Goal: Task Accomplishment & Management: Use online tool/utility

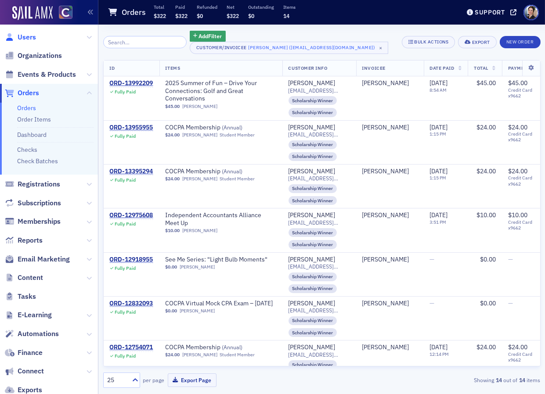
click at [26, 38] on span "Users" at bounding box center [27, 37] width 18 height 10
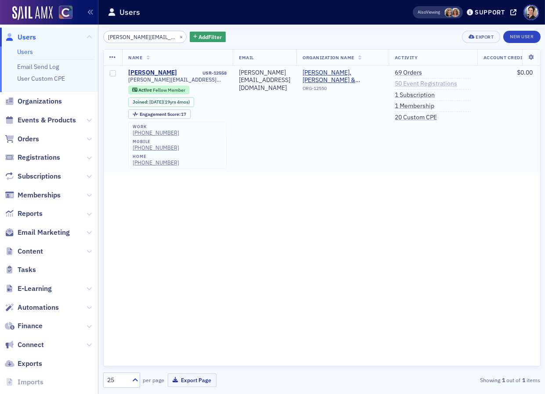
type input "[PERSON_NAME][EMAIL_ADDRESS][DOMAIN_NAME]"
click at [418, 82] on link "50 Event Registrations" at bounding box center [426, 84] width 62 height 8
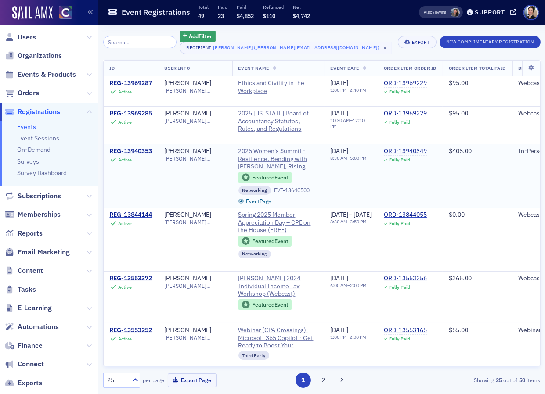
click at [140, 151] on div "REG-13940353" at bounding box center [131, 151] width 43 height 8
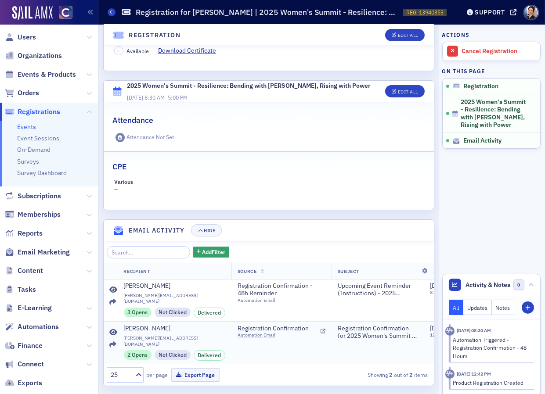
click at [130, 327] on div "Tiffanie Rudow rudow@bprcpa.com 2 Opens Not Clicked Delivered" at bounding box center [175, 343] width 102 height 36
click at [110, 329] on icon at bounding box center [114, 332] width 8 height 7
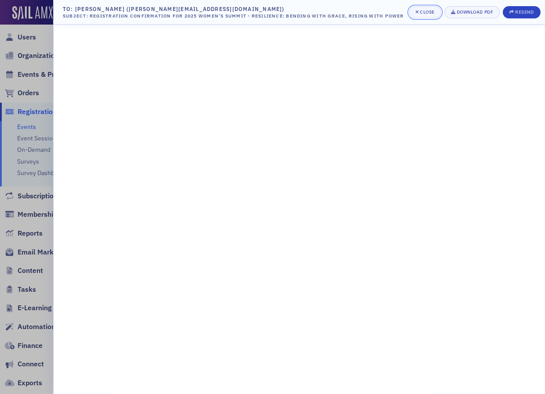
drag, startPoint x: 467, startPoint y: 10, endPoint x: 457, endPoint y: 12, distance: 9.5
click at [434, 10] on div "Close" at bounding box center [427, 12] width 15 height 5
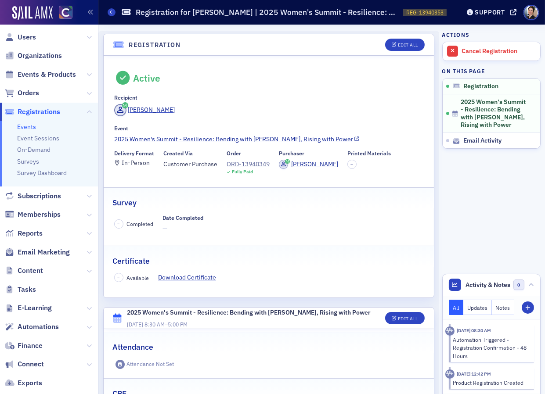
click at [218, 138] on link "2025 Women's Summit - Resilience: Bending with [PERSON_NAME], Rising with Power" at bounding box center [268, 139] width 309 height 9
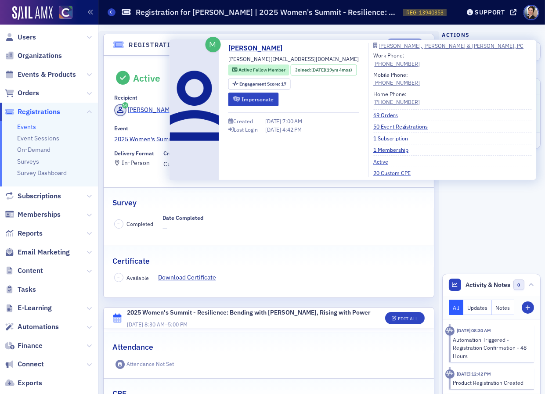
click at [154, 108] on div "Tiffanie Rudow" at bounding box center [151, 109] width 47 height 9
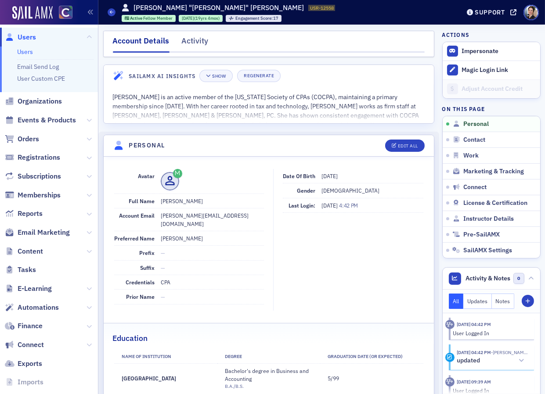
click at [26, 37] on span "Users" at bounding box center [27, 37] width 18 height 10
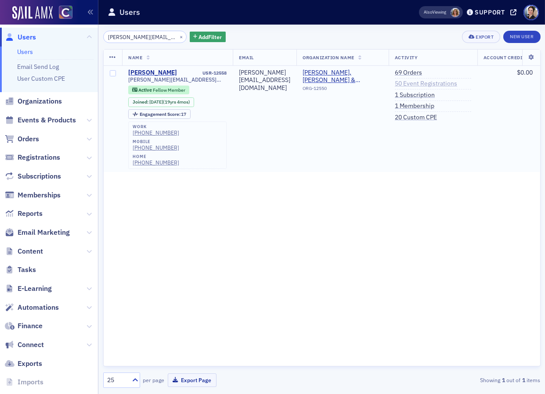
click at [419, 84] on link "50 Event Registrations" at bounding box center [426, 84] width 62 height 8
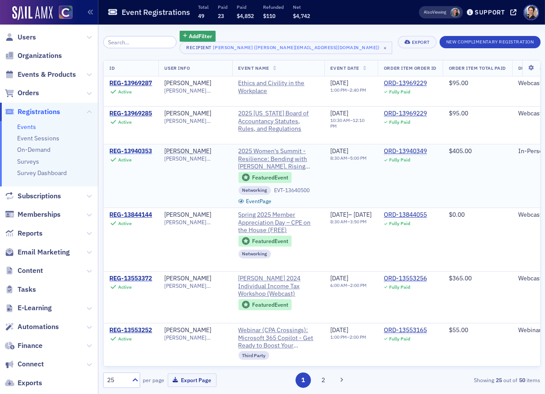
click at [132, 149] on div "REG-13940353" at bounding box center [131, 151] width 43 height 8
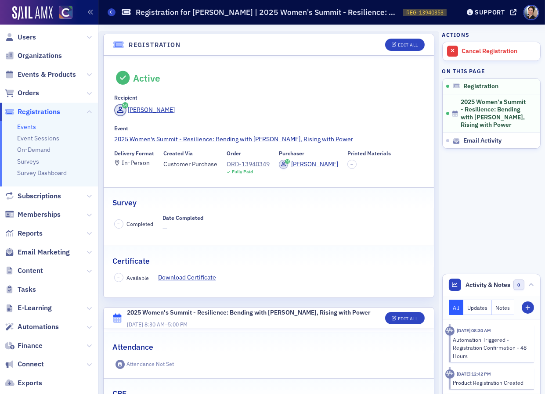
scroll to position [0, 0]
click at [264, 165] on div "ORD-13940349" at bounding box center [247, 164] width 43 height 9
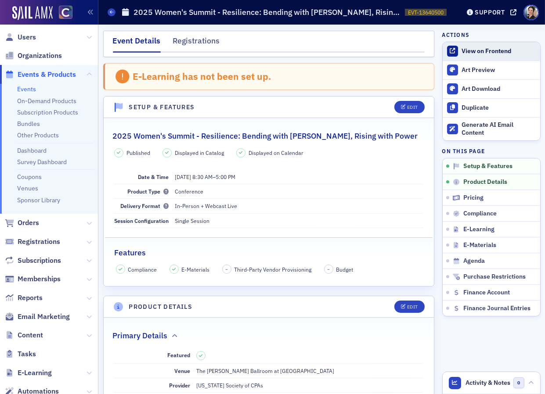
click at [492, 50] on div "View on Frontend" at bounding box center [498, 51] width 74 height 8
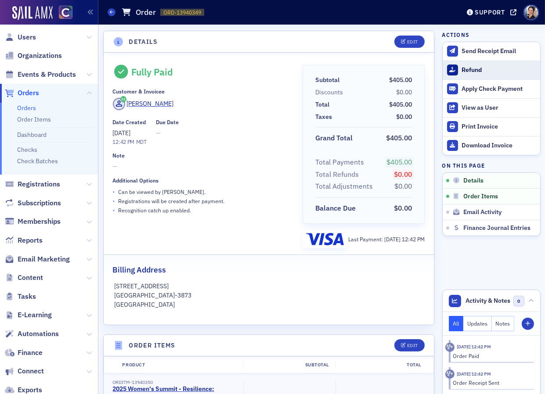
click at [475, 70] on div "Refund" at bounding box center [498, 70] width 74 height 8
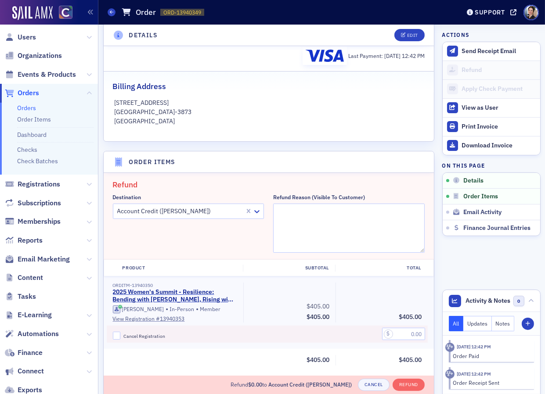
scroll to position [305, 0]
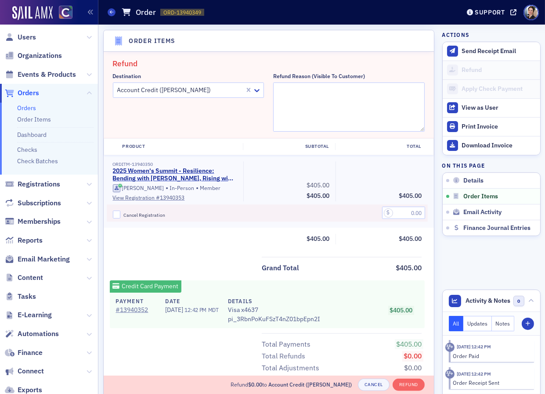
drag, startPoint x: 218, startPoint y: 90, endPoint x: 212, endPoint y: 88, distance: 5.9
click at [217, 90] on div at bounding box center [180, 90] width 128 height 11
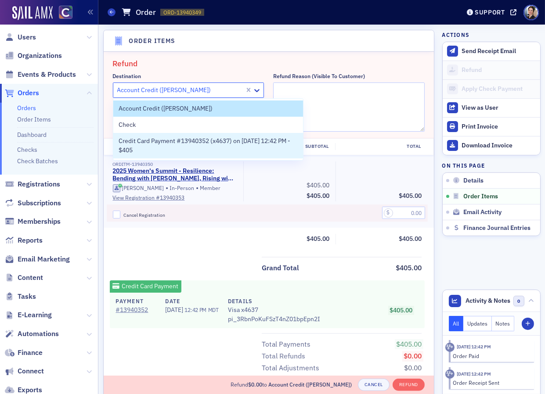
drag, startPoint x: 165, startPoint y: 143, endPoint x: 187, endPoint y: 126, distance: 27.7
click at [165, 143] on span "Credit Card Payment #13940352 (x4637) on 6/19/2025 12:42 PM - $405" at bounding box center [207, 145] width 179 height 18
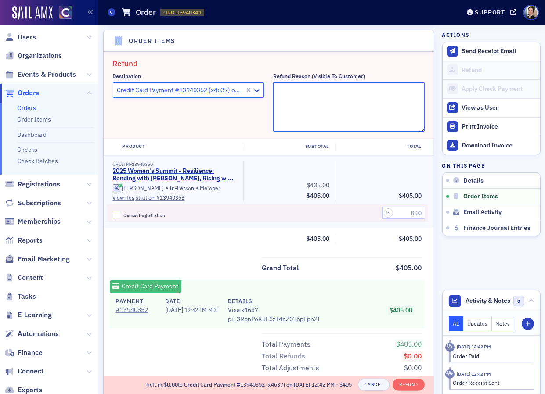
click at [303, 94] on textarea "Refund Reason (Visible to Customer)" at bounding box center [348, 107] width 151 height 49
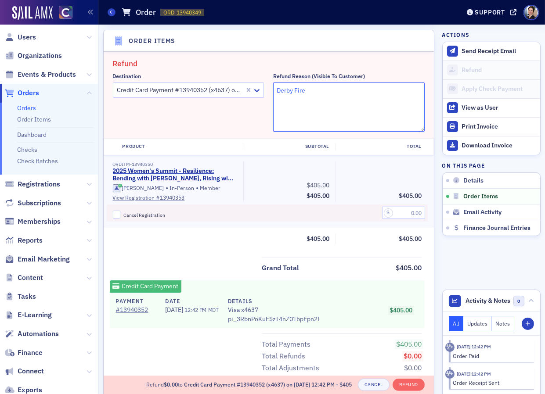
type textarea "Derby Fire"
drag, startPoint x: 312, startPoint y: 92, endPoint x: 261, endPoint y: 90, distance: 50.9
click at [261, 90] on div "Destination Credit Card Payment #13940352 (x4637) on 6/19/2025 12:42 PM - $405 …" at bounding box center [269, 102] width 312 height 59
click at [217, 88] on div at bounding box center [180, 90] width 128 height 11
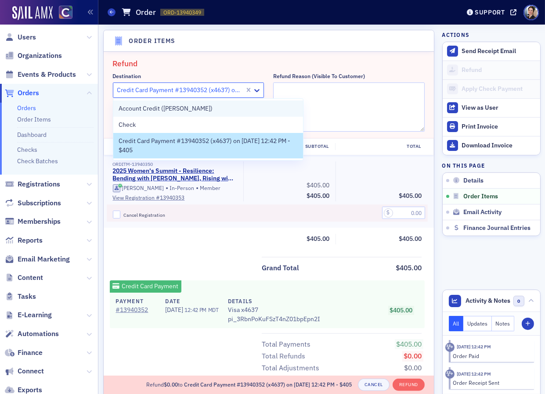
click at [142, 109] on span "Account Credit (Tiffanie Rudow)" at bounding box center [165, 108] width 94 height 9
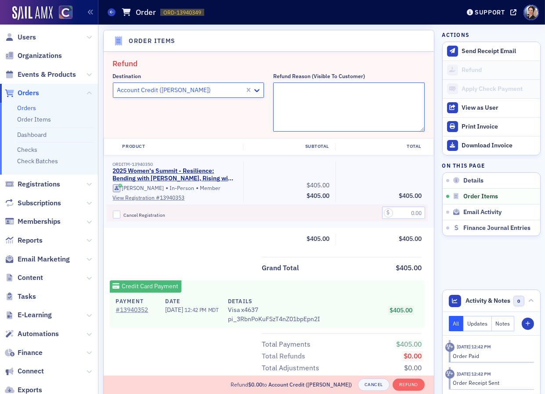
click at [303, 96] on textarea "Refund Reason (Visible to Customer)" at bounding box center [348, 107] width 151 height 49
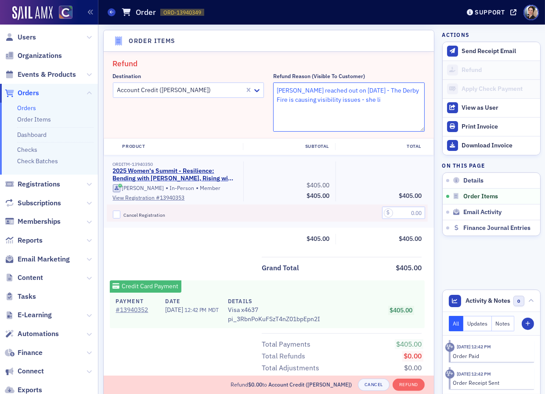
type textarea "Tiffany reached out on 8/21/25 - The Derby Fire is causing visibility issues - …"
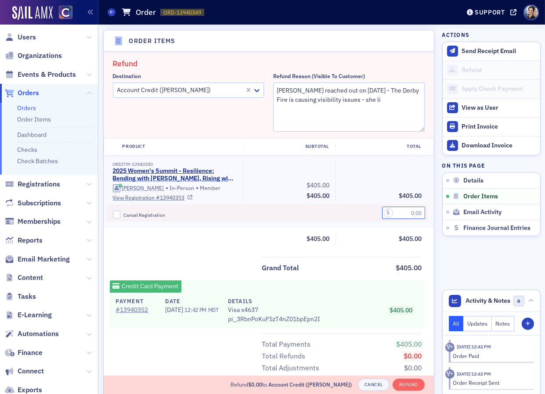
click at [408, 212] on input "text" at bounding box center [403, 213] width 43 height 12
type input "405.00"
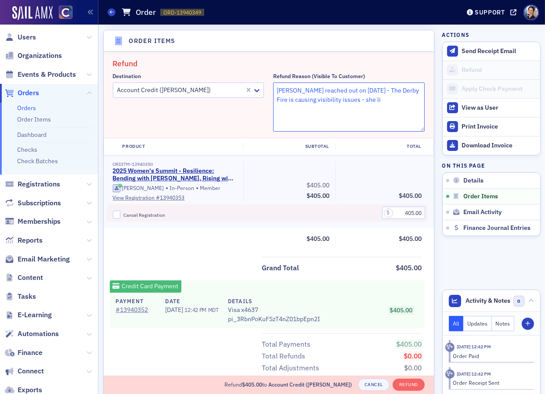
click at [362, 99] on textarea "Tiffany reached out on 8/21/25 - The Derby Fire is causing visibility issues - …" at bounding box center [348, 107] width 151 height 49
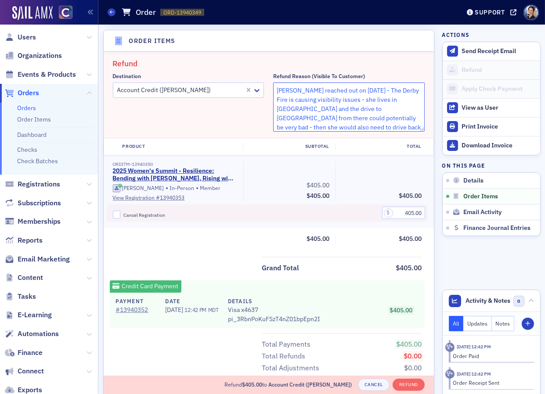
scroll to position [0, 0]
type textarea "Tiffany reached out on 8/21/25 - The Derby Fire is causing visibility issues - …"
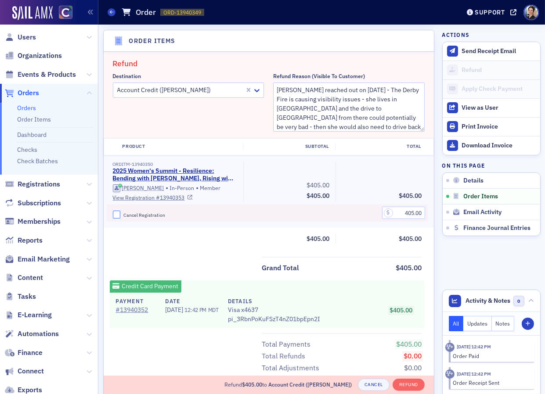
click at [115, 212] on input "Cancel Registration" at bounding box center [117, 215] width 8 height 8
checkbox input "true"
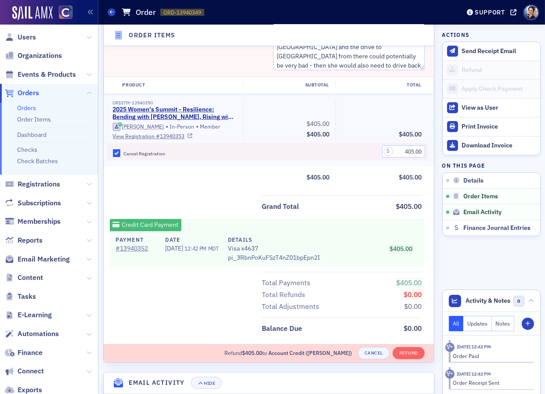
scroll to position [390, 0]
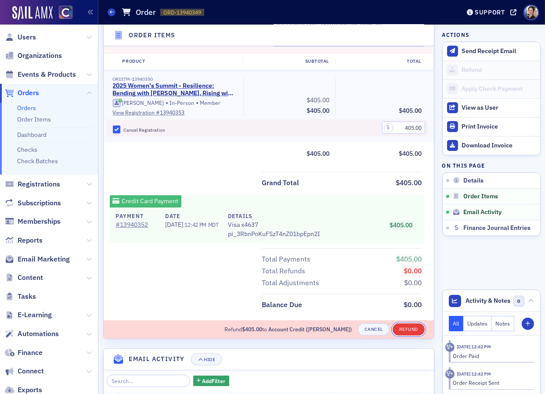
click at [413, 325] on button "Refund" at bounding box center [408, 329] width 32 height 12
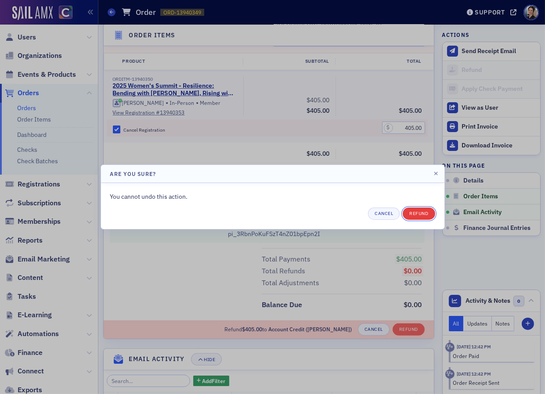
click at [422, 212] on button "Refund" at bounding box center [418, 214] width 32 height 12
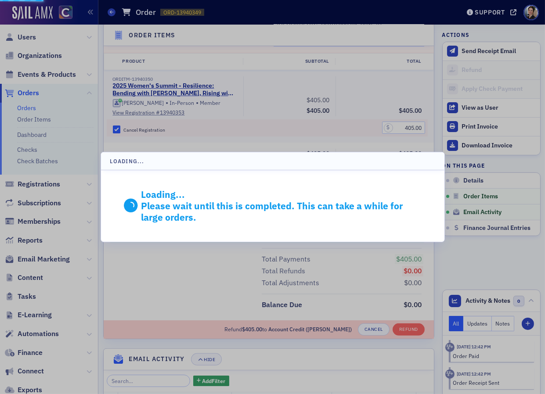
scroll to position [382, 0]
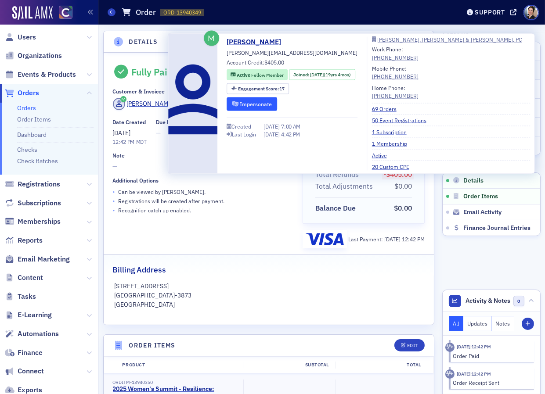
click at [253, 106] on button "Impersonate" at bounding box center [251, 104] width 50 height 14
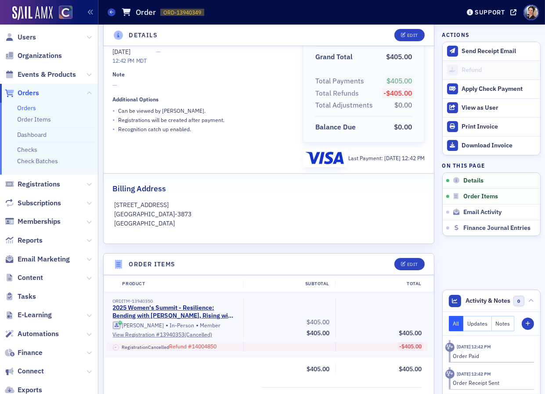
scroll to position [174, 0]
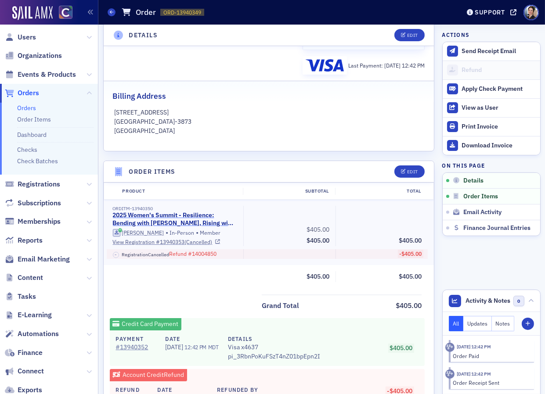
click at [167, 220] on link "2025 Women's Summit - Resilience: Bending with Grace, Rising with Power | 8/22/…" at bounding box center [174, 219] width 122 height 15
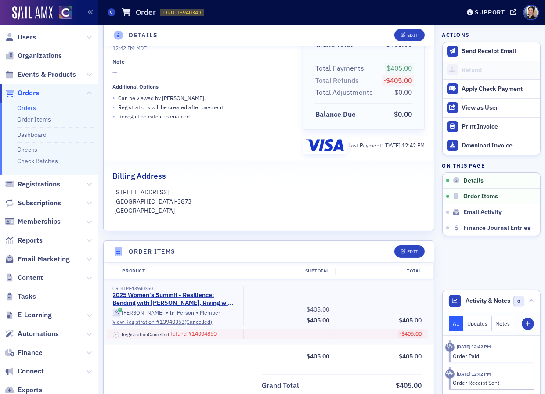
scroll to position [0, 0]
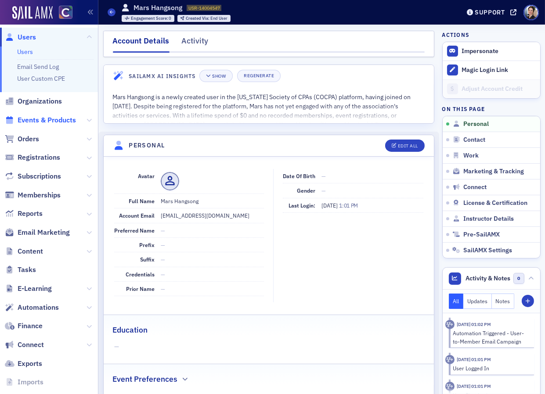
click at [44, 118] on span "Events & Products" at bounding box center [47, 120] width 58 height 10
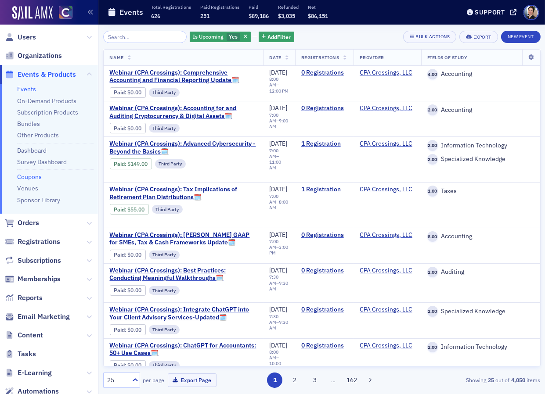
click at [32, 176] on link "Coupons" at bounding box center [29, 177] width 25 height 8
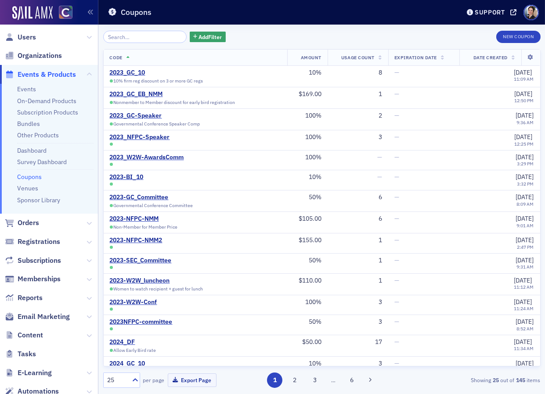
click at [488, 57] on span "Date Created" at bounding box center [490, 57] width 34 height 6
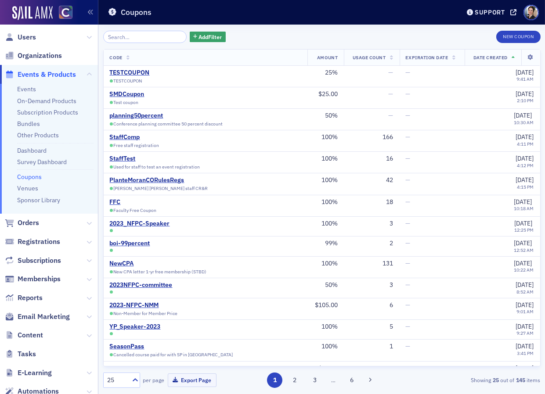
click at [489, 57] on span "Date Created" at bounding box center [490, 57] width 34 height 6
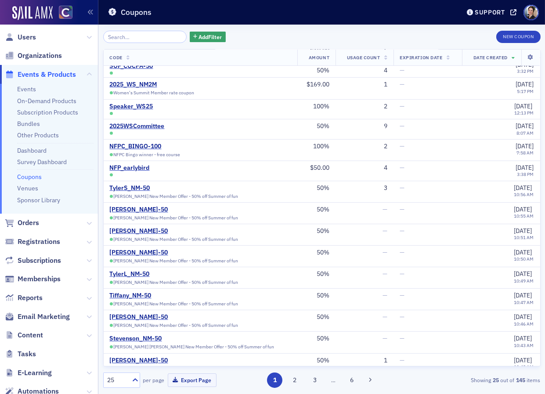
scroll to position [230, 0]
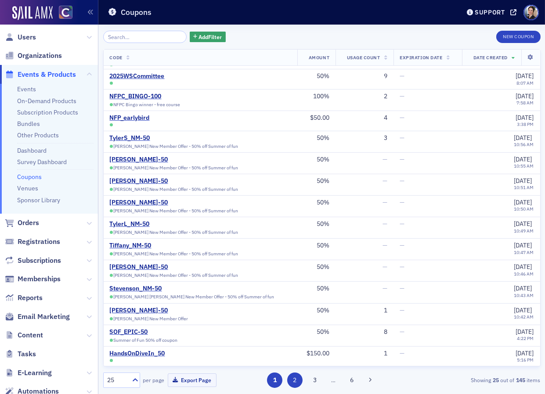
click at [295, 383] on button "2" at bounding box center [294, 380] width 15 height 15
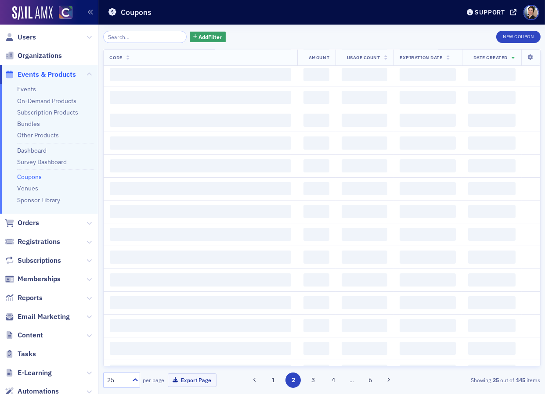
scroll to position [0, 0]
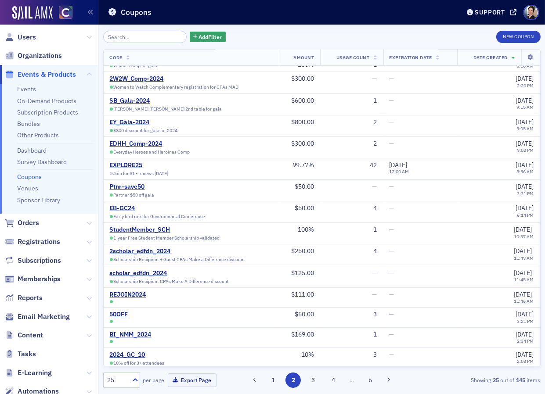
scroll to position [233, 0]
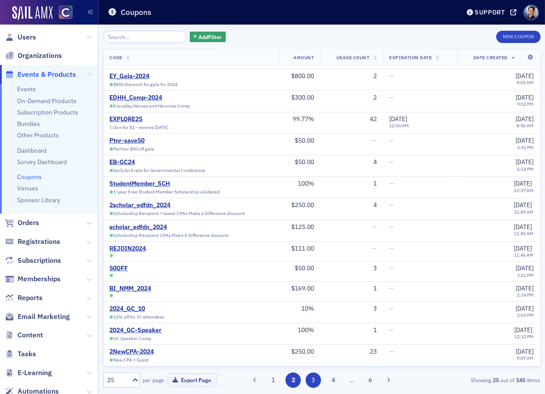
click at [315, 381] on button "3" at bounding box center [312, 380] width 15 height 15
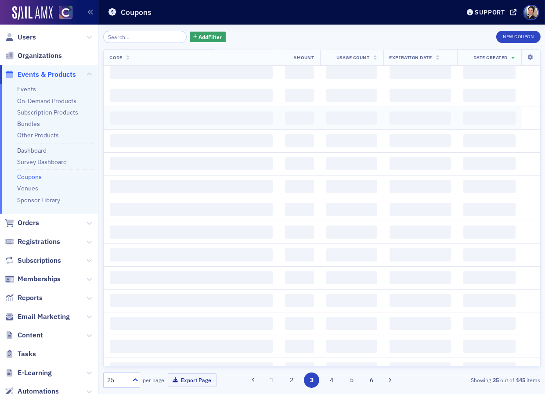
scroll to position [0, 0]
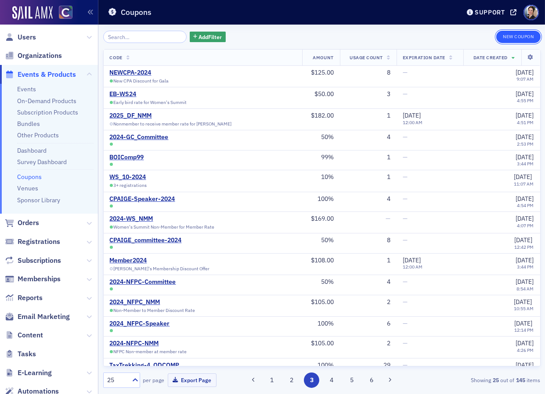
click at [515, 36] on button "New Coupon" at bounding box center [518, 37] width 44 height 12
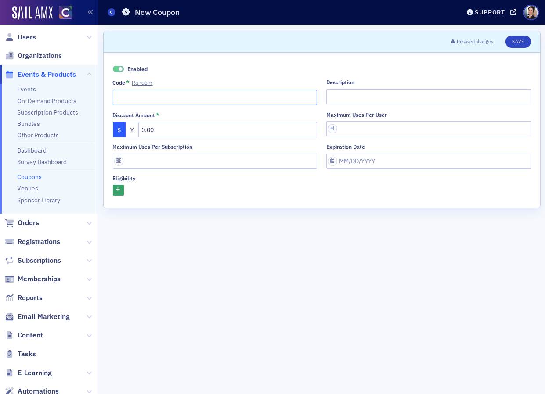
click at [215, 95] on input "Code * Random" at bounding box center [215, 97] width 205 height 15
type input "EB_WS25"
drag, startPoint x: 169, startPoint y: 126, endPoint x: 120, endPoint y: 127, distance: 49.2
click at [120, 127] on div "$ % 0.00" at bounding box center [215, 129] width 205 height 15
type input "50.00"
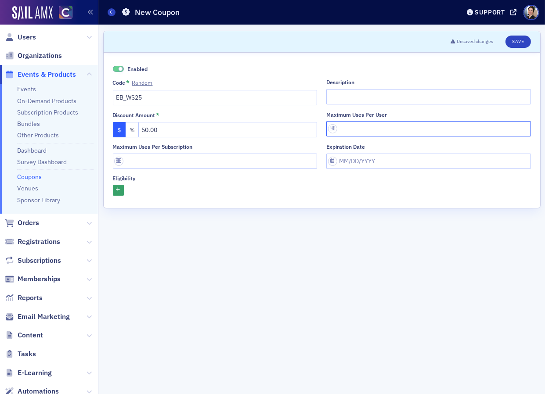
click at [355, 126] on input "Maximum uses per user" at bounding box center [428, 128] width 205 height 15
type input "1"
click at [517, 41] on button "Save" at bounding box center [517, 42] width 25 height 12
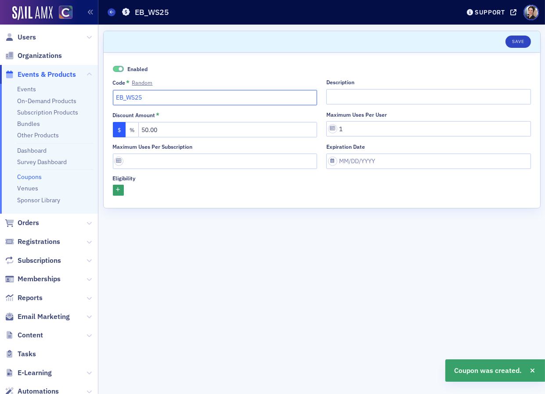
drag, startPoint x: 151, startPoint y: 97, endPoint x: 104, endPoint y: 93, distance: 47.1
click at [104, 93] on div "Enabled Code * Random EB_WS25 Description Discount Amount * $ % 50.00 Maximum u…" at bounding box center [322, 130] width 436 height 155
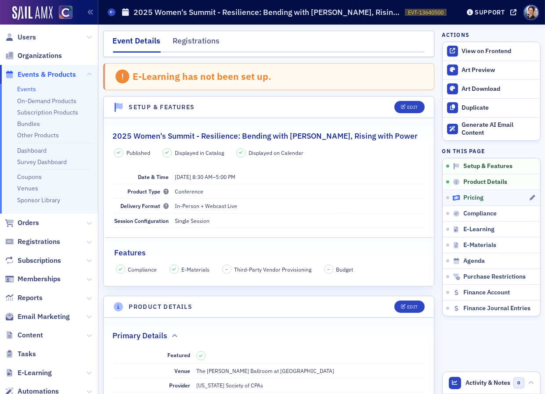
click at [474, 196] on span "Pricing" at bounding box center [473, 198] width 20 height 8
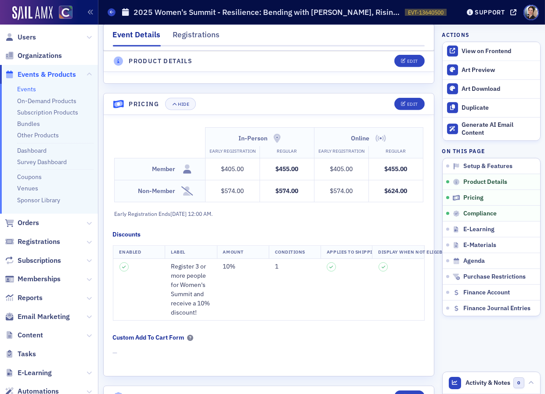
scroll to position [805, 0]
